Goal: Use online tool/utility: Use online tool/utility

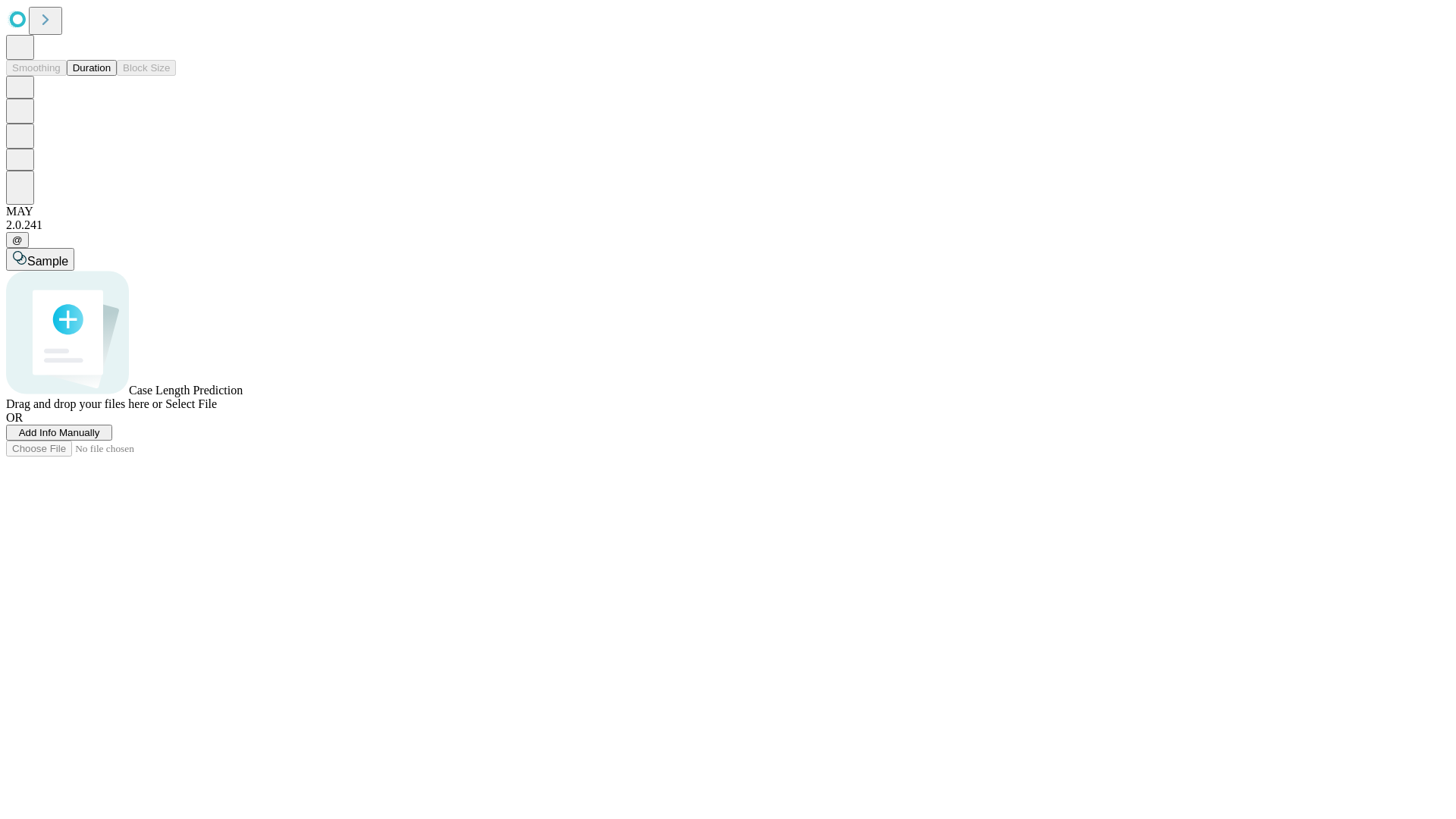
click at [111, 76] on button "Duration" at bounding box center [92, 68] width 51 height 16
click at [100, 438] on span "Add Info Manually" at bounding box center [60, 433] width 82 height 12
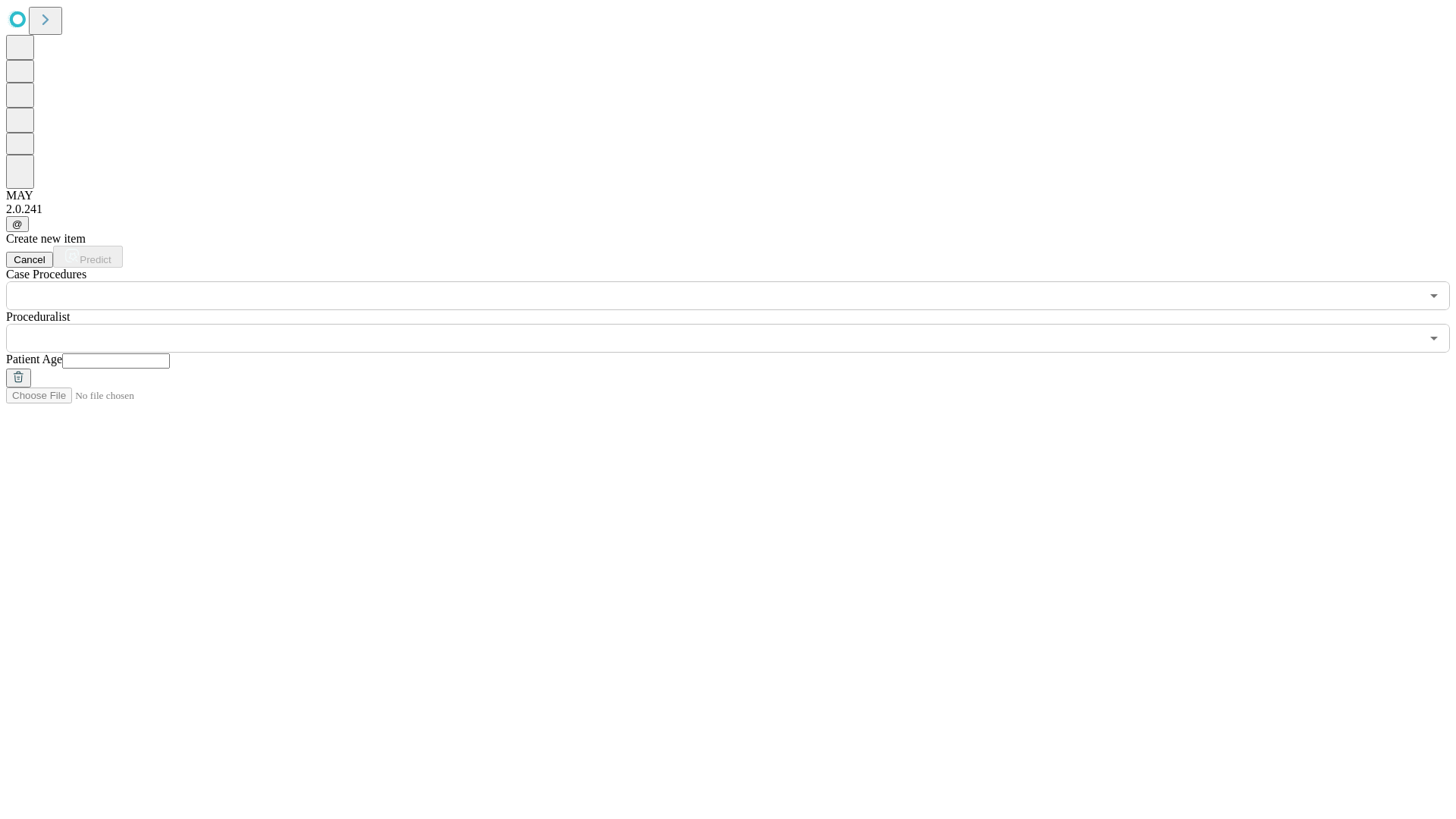
click at [170, 354] on input "text" at bounding box center [116, 361] width 108 height 16
type input "**"
click at [739, 324] on input "text" at bounding box center [713, 338] width 1414 height 29
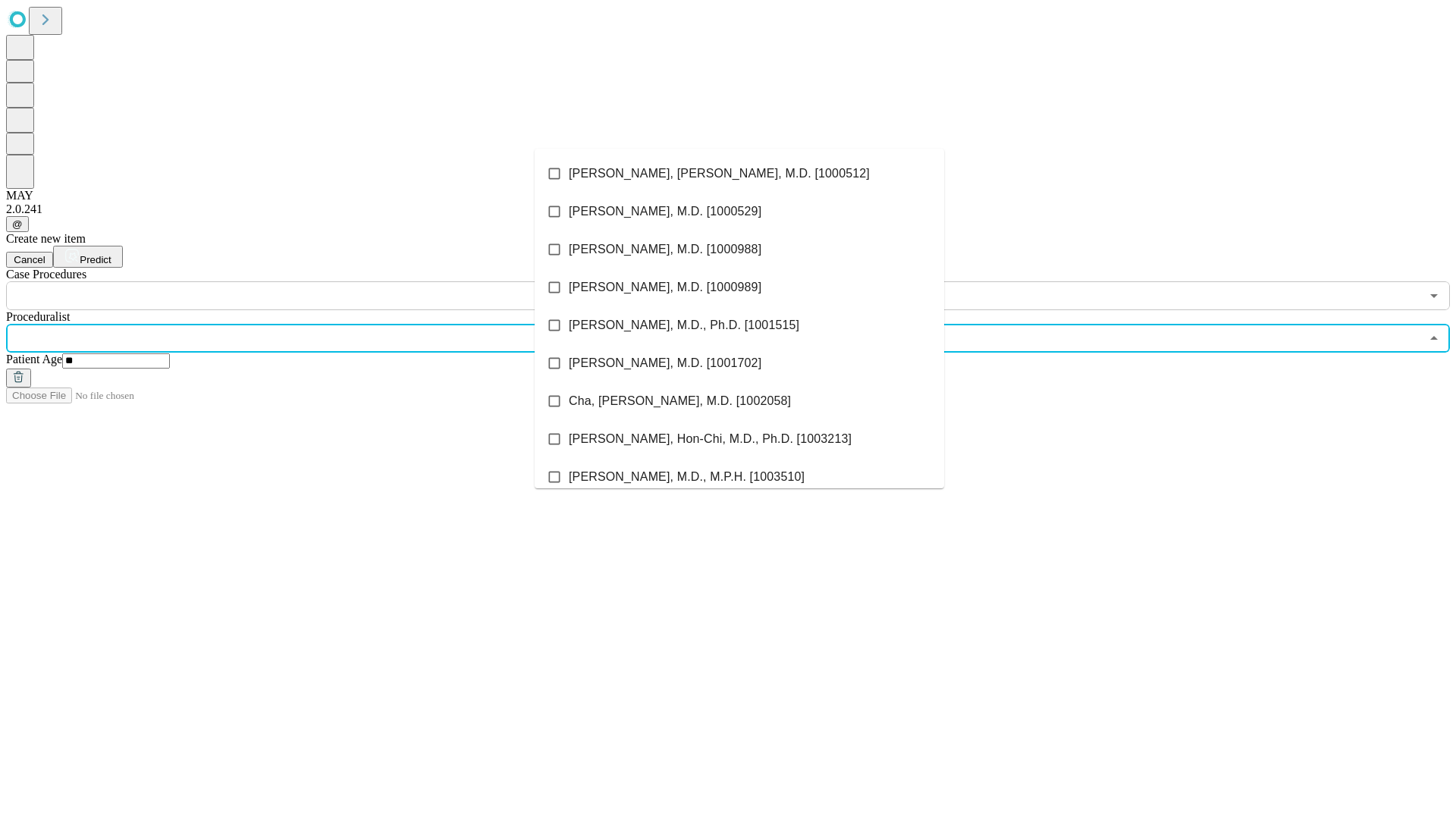
click at [739, 174] on li "[PERSON_NAME], [PERSON_NAME], M.D. [1000512]" at bounding box center [740, 173] width 410 height 38
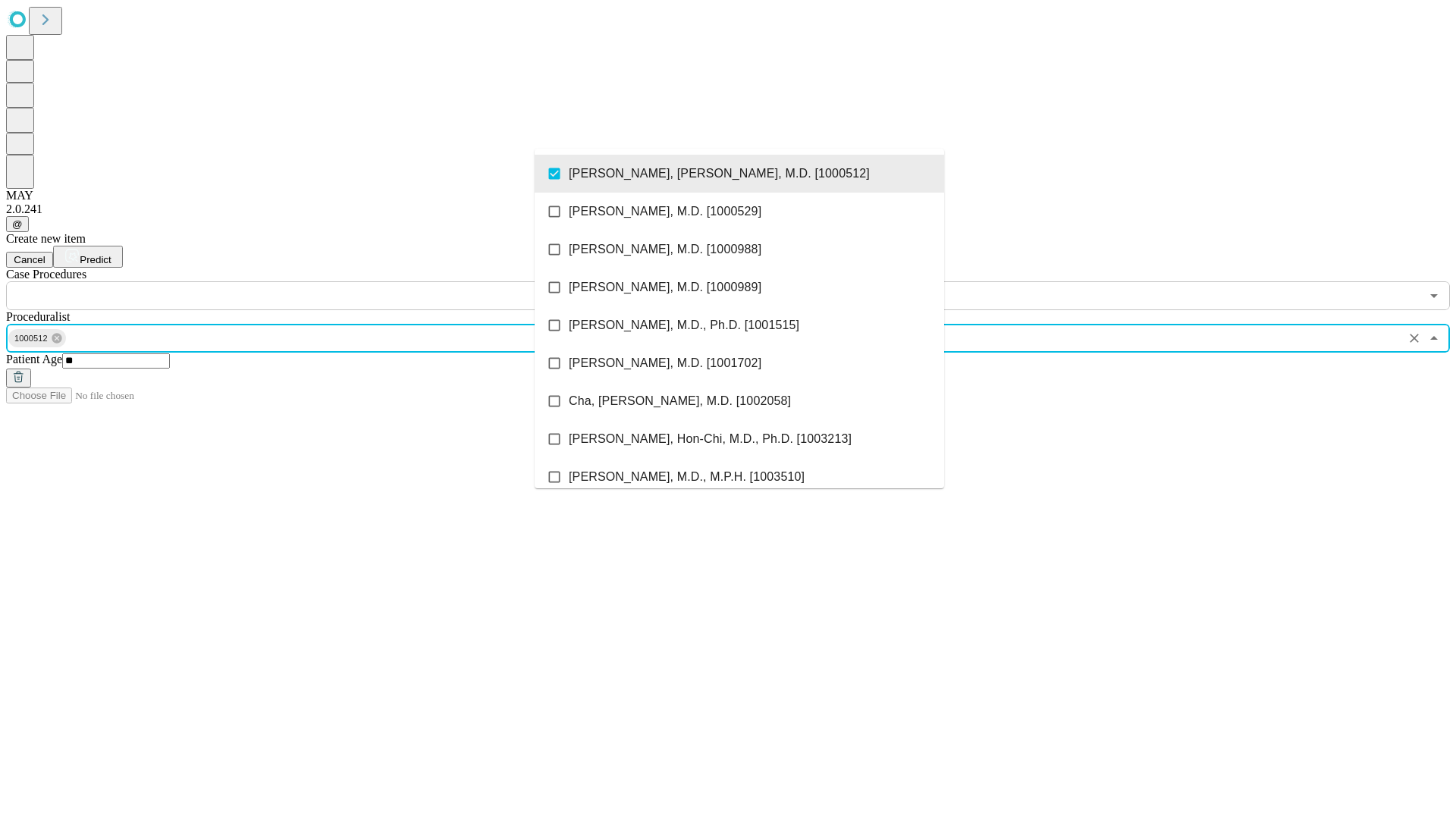
click at [319, 282] on input "text" at bounding box center [713, 296] width 1414 height 29
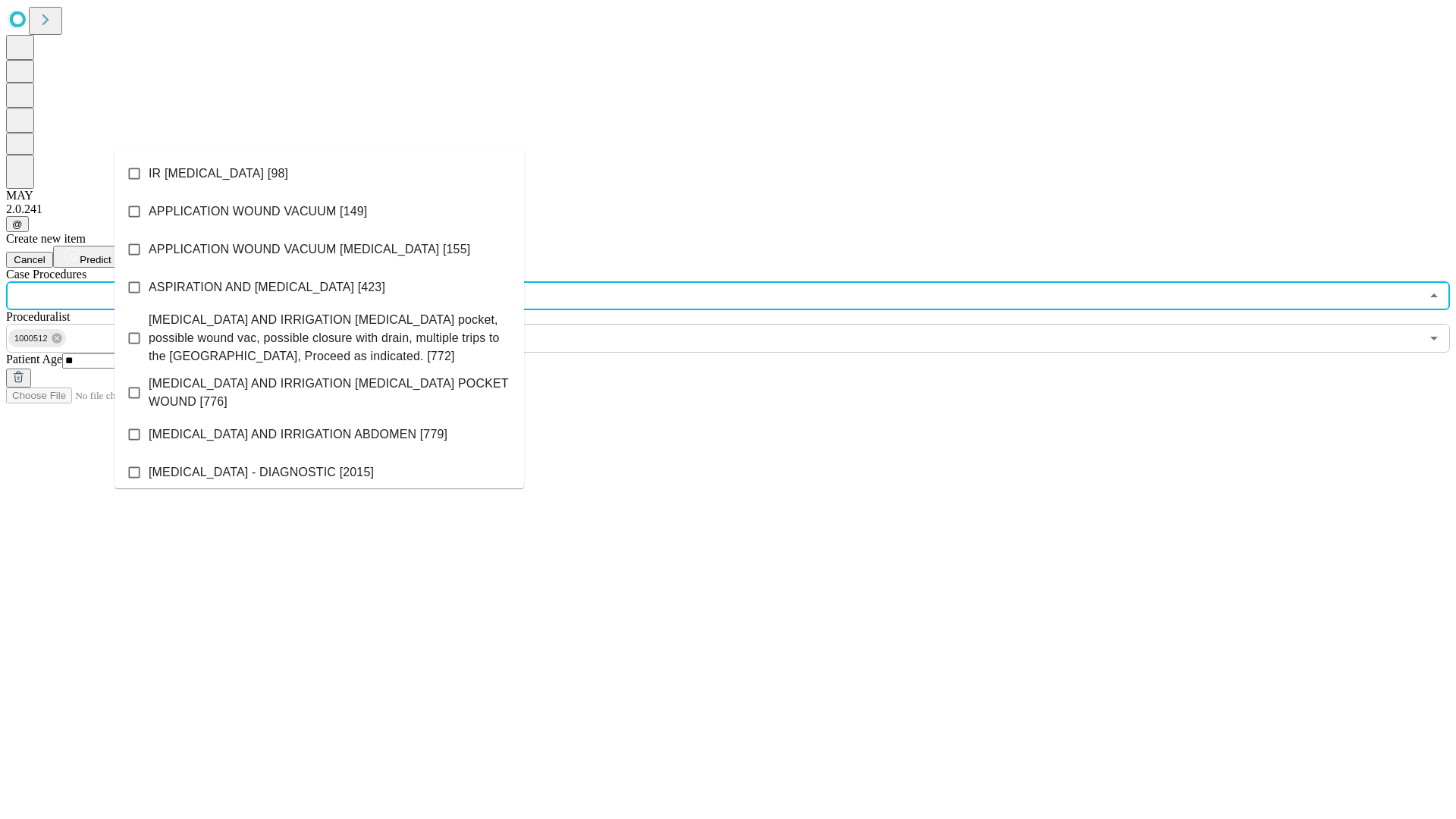
click at [320, 174] on li "IR [MEDICAL_DATA] [98]" at bounding box center [320, 173] width 410 height 38
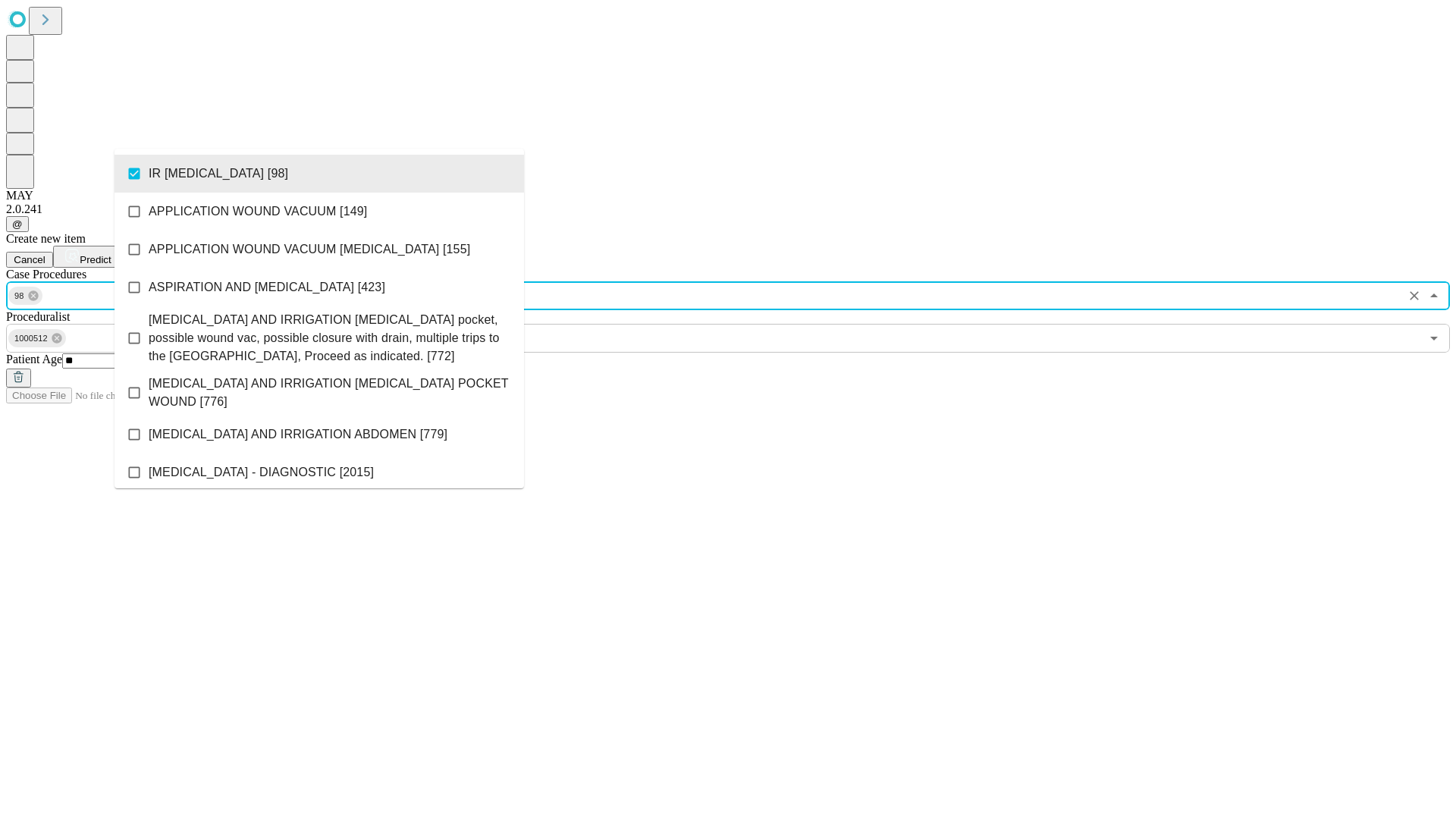
click at [111, 255] on span "Predict" at bounding box center [95, 260] width 31 height 12
